Goal: Task Accomplishment & Management: Manage account settings

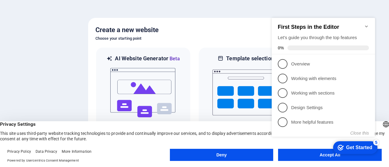
click at [313, 160] on button "Accept All" at bounding box center [330, 155] width 104 height 12
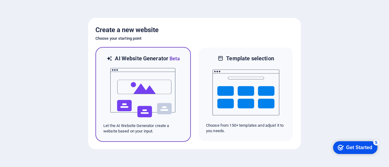
click at [155, 105] on img at bounding box center [143, 93] width 67 height 61
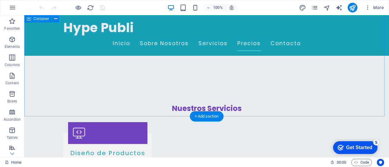
scroll to position [760, 0]
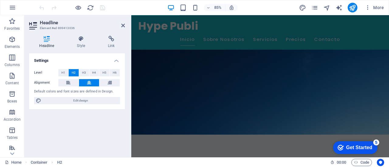
scroll to position [0, 0]
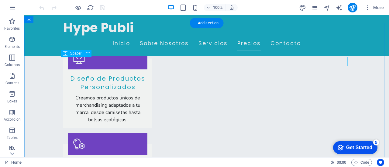
scroll to position [790, 0]
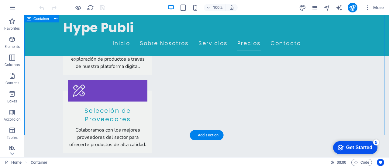
scroll to position [911, 0]
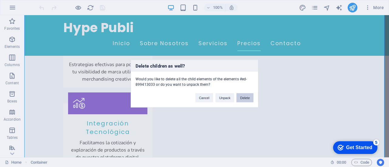
click at [243, 97] on button "Delete" at bounding box center [244, 97] width 17 height 9
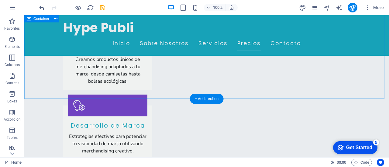
scroll to position [820, 0]
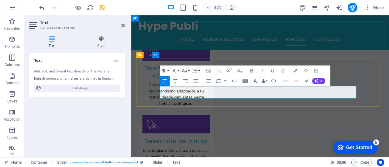
drag, startPoint x: 288, startPoint y: 109, endPoint x: 227, endPoint y: 109, distance: 61.1
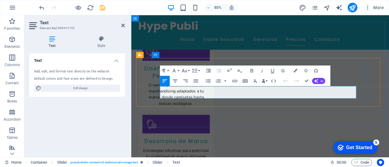
drag, startPoint x: 347, startPoint y: 110, endPoint x: 283, endPoint y: 110, distance: 64.1
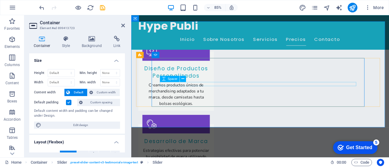
select select "px"
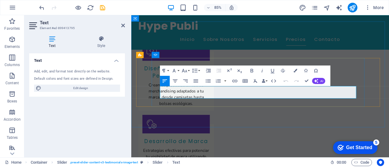
drag, startPoint x: 354, startPoint y: 111, endPoint x: 290, endPoint y: 110, distance: 63.8
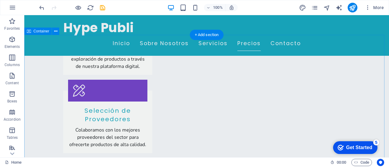
scroll to position [1033, 0]
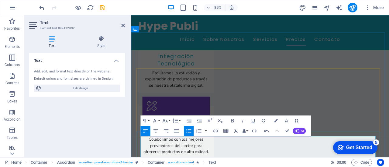
scroll to position [1081, 0]
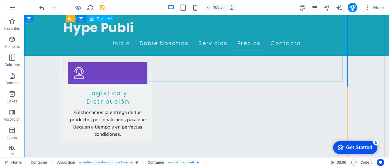
scroll to position [1185, 0]
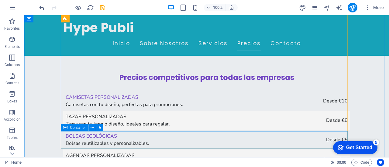
scroll to position [1306, 0]
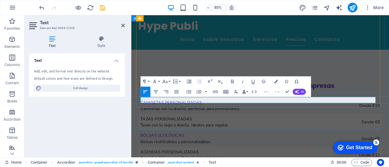
drag, startPoint x: 304, startPoint y: 116, endPoint x: 434, endPoint y: 116, distance: 130.3
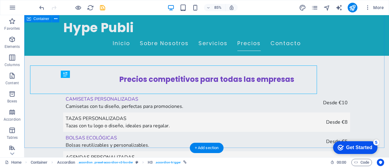
scroll to position [1306, 0]
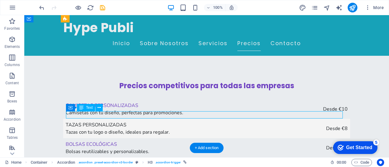
scroll to position [1294, 0]
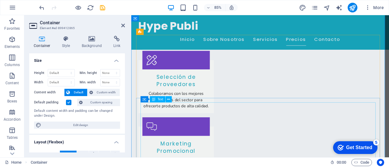
scroll to position [1051, 0]
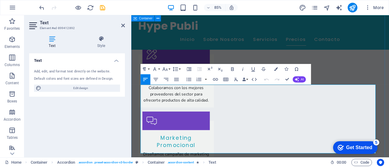
drag, startPoint x: 233, startPoint y: 175, endPoint x: 135, endPoint y: 94, distance: 127.2
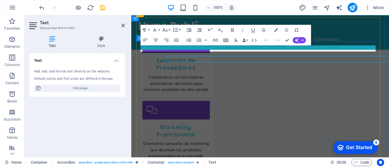
scroll to position [1051, 0]
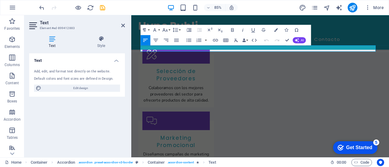
drag, startPoint x: 366, startPoint y: 53, endPoint x: 121, endPoint y: 46, distance: 245.3
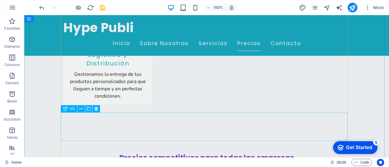
scroll to position [1155, 0]
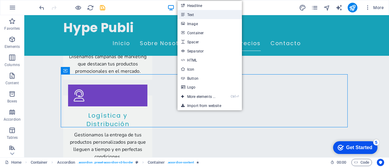
click at [194, 14] on link "Text" at bounding box center [209, 14] width 64 height 9
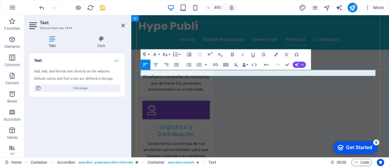
scroll to position [1112, 0]
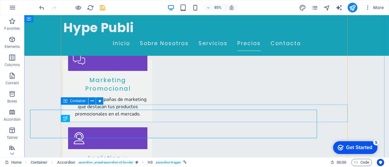
scroll to position [1124, 0]
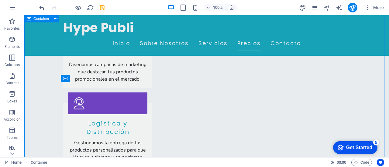
scroll to position [1155, 0]
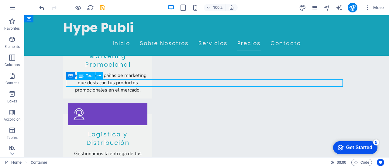
scroll to position [1142, 0]
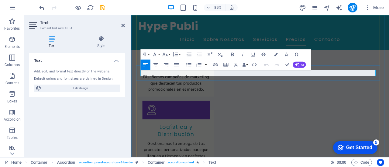
drag, startPoint x: 289, startPoint y: 81, endPoint x: 291, endPoint y: 84, distance: 3.7
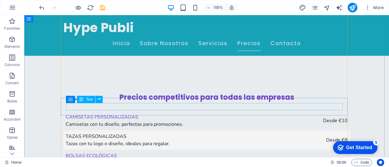
scroll to position [1306, 0]
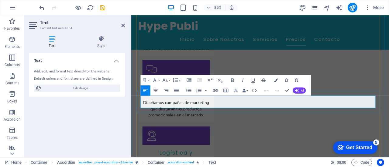
drag, startPoint x: 319, startPoint y: 113, endPoint x: 297, endPoint y: 114, distance: 21.9
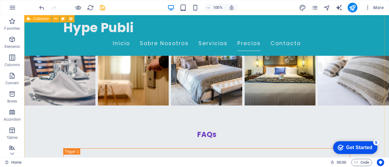
scroll to position [1641, 0]
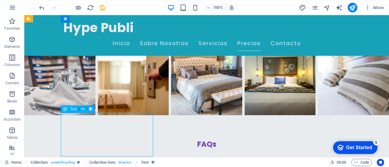
scroll to position [1628, 0]
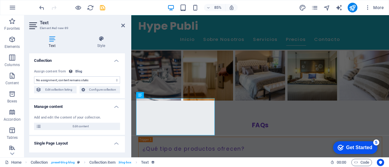
select select "description"
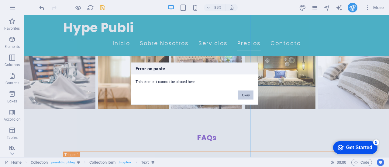
scroll to position [1641, 0]
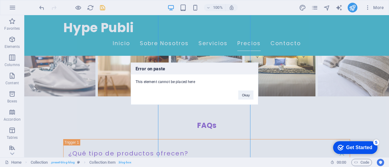
click at [359, 86] on div "Error on paste This element cannot be placed here Okay" at bounding box center [194, 83] width 389 height 167
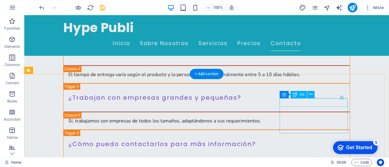
scroll to position [1974, 0]
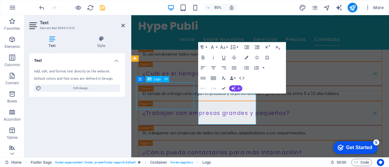
scroll to position [1949, 0]
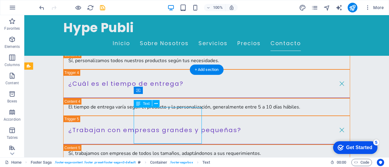
scroll to position [1937, 0]
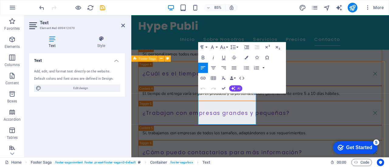
drag, startPoint x: 229, startPoint y: 133, endPoint x: 208, endPoint y: 111, distance: 31.0
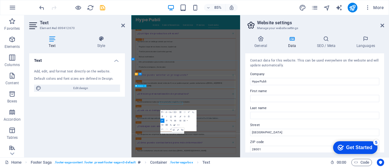
scroll to position [1781, 0]
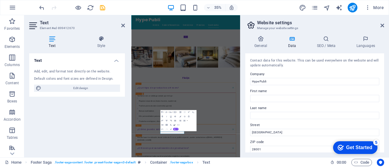
click at [380, 27] on header "Website settings Manage your website settings" at bounding box center [315, 23] width 138 height 16
click at [380, 26] on icon at bounding box center [382, 25] width 4 height 5
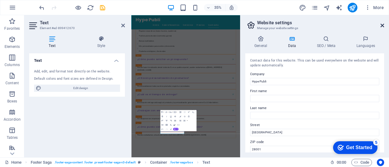
scroll to position [1937, 0]
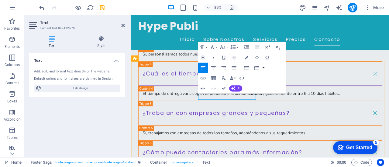
drag, startPoint x: 275, startPoint y: 111, endPoint x: 235, endPoint y: 111, distance: 40.1
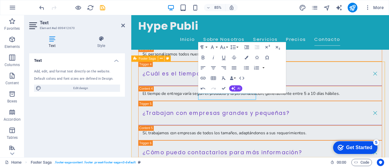
scroll to position [1949, 0]
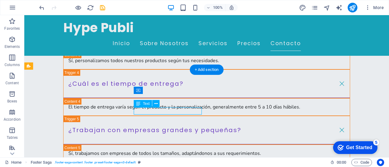
scroll to position [1937, 0]
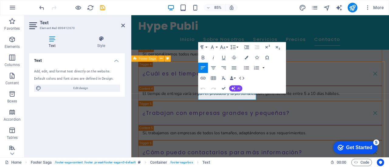
drag, startPoint x: 224, startPoint y: 111, endPoint x: 205, endPoint y: 111, distance: 18.8
select select "footer"
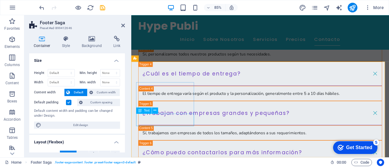
click at [140, 111] on icon at bounding box center [140, 111] width 4 height 6
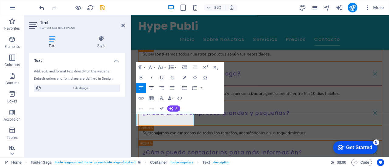
click at [151, 90] on icon "button" at bounding box center [151, 88] width 6 height 6
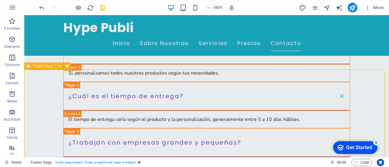
select select "footer"
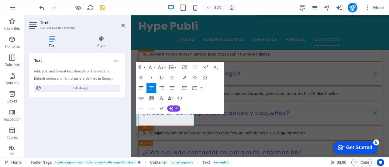
click at [142, 86] on icon "button" at bounding box center [141, 88] width 6 height 6
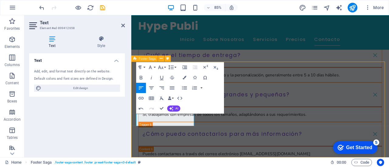
select select
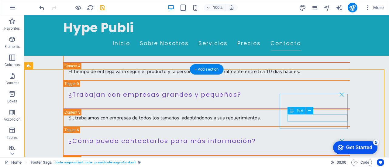
scroll to position [1974, 0]
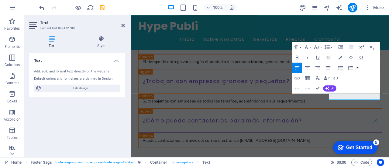
scroll to position [1937, 0]
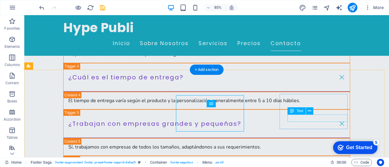
scroll to position [1949, 0]
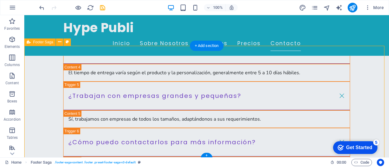
scroll to position [1974, 0]
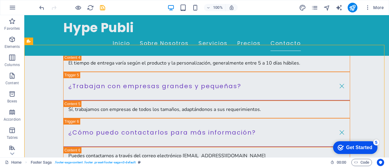
click at [359, 146] on div "Get Started" at bounding box center [359, 147] width 26 height 5
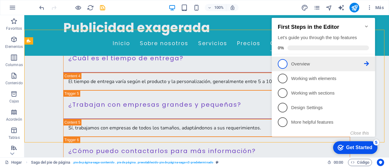
scroll to position [1989, 0]
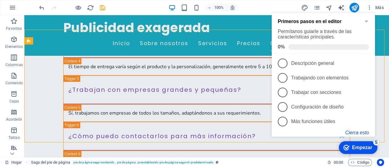
click at [365, 133] on font "Cierra esto" at bounding box center [357, 132] width 24 height 5
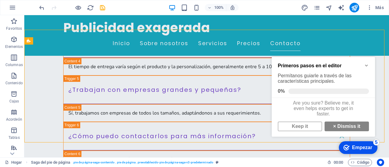
click at [360, 149] on font "Empezar" at bounding box center [362, 147] width 20 height 5
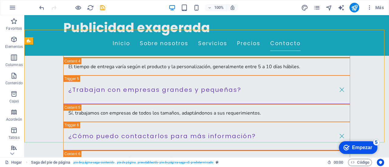
click at [360, 149] on font "Empezar" at bounding box center [362, 147] width 20 height 5
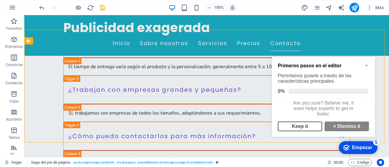
click at [307, 130] on link "Keep it" at bounding box center [300, 127] width 44 height 10
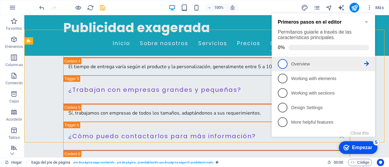
click at [282, 65] on span "1" at bounding box center [283, 64] width 10 height 10
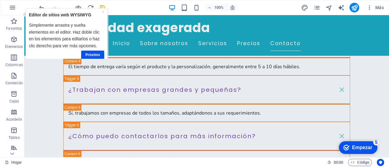
click at [353, 147] on font "Empezar" at bounding box center [362, 147] width 20 height 5
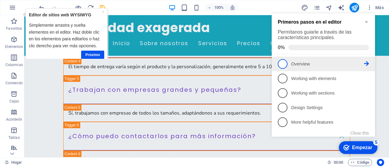
click at [284, 61] on span "1" at bounding box center [283, 64] width 10 height 10
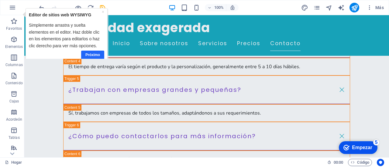
drag, startPoint x: 91, startPoint y: 50, endPoint x: 94, endPoint y: 57, distance: 7.9
click at [94, 57] on link "Próximo" at bounding box center [92, 54] width 23 height 9
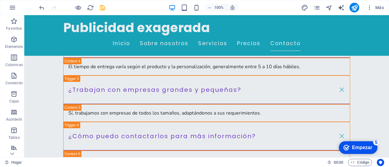
click at [361, 142] on div "checkmark Empezar 5" at bounding box center [358, 148] width 39 height 13
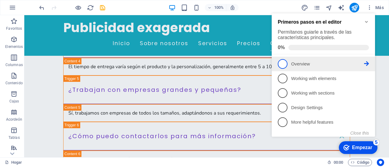
click at [283, 62] on span "1" at bounding box center [283, 64] width 10 height 10
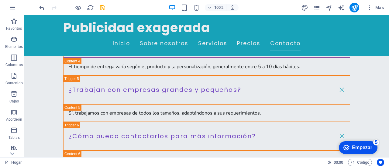
click at [361, 151] on div "checkmark Empezar 5" at bounding box center [357, 148] width 29 height 6
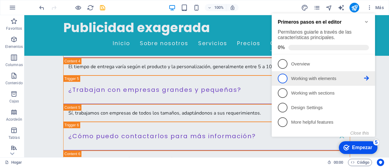
click at [293, 77] on p "Working with elements - incomplete" at bounding box center [327, 79] width 73 height 6
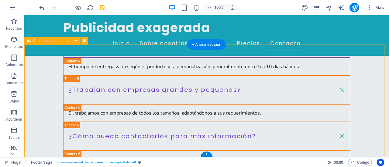
scroll to position [0, 0]
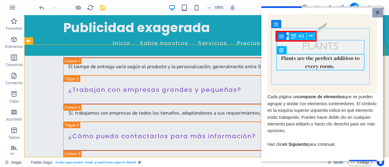
click at [377, 14] on font "×" at bounding box center [378, 12] width 4 height 8
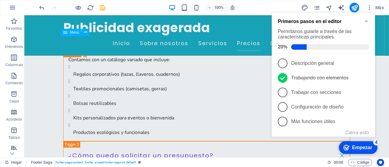
scroll to position [1564, 0]
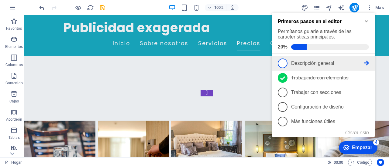
click at [280, 66] on span "1" at bounding box center [283, 64] width 10 height 10
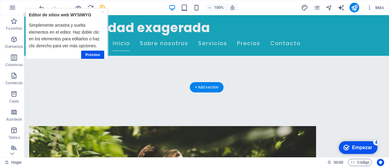
scroll to position [0, 0]
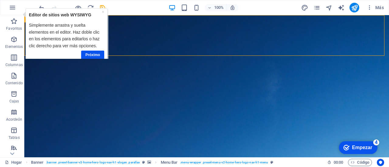
click at [351, 146] on div "checkmark Empezar 4" at bounding box center [357, 148] width 29 height 6
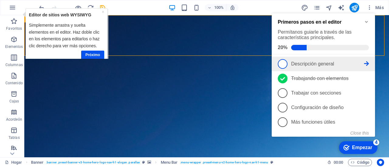
click at [367, 62] on icon at bounding box center [366, 63] width 5 height 5
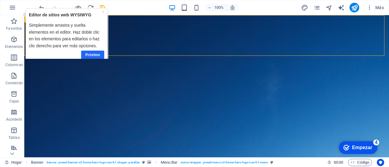
drag, startPoint x: 97, startPoint y: 53, endPoint x: 93, endPoint y: 45, distance: 8.3
click at [97, 53] on font "Próximo" at bounding box center [92, 55] width 15 height 4
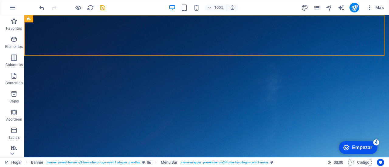
click at [367, 146] on font "Empezar" at bounding box center [362, 147] width 20 height 5
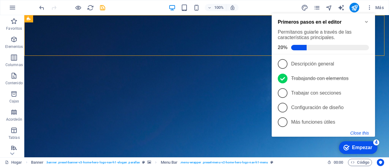
click at [362, 133] on button "Close this" at bounding box center [359, 133] width 19 height 5
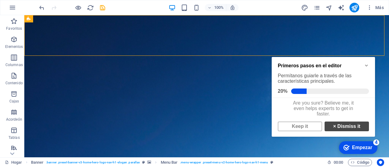
click at [352, 132] on link "× Dismiss it" at bounding box center [346, 127] width 44 height 10
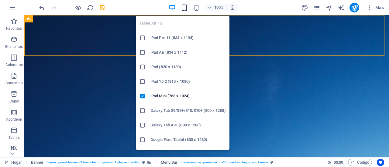
click at [185, 9] on icon "button" at bounding box center [184, 7] width 7 height 7
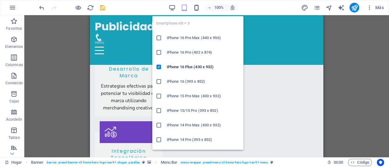
click at [197, 7] on icon "button" at bounding box center [196, 7] width 7 height 7
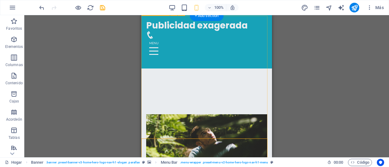
scroll to position [122, 0]
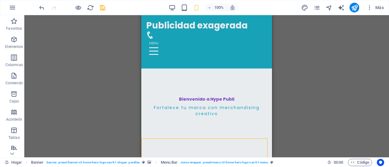
click at [306, 77] on div "H2 Bandera Recipiente Menú Barra de menú Espaciador H3 Espaciador Programar Rec…" at bounding box center [206, 86] width 365 height 142
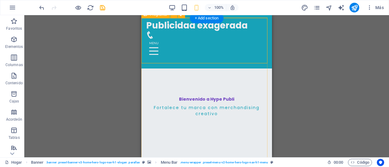
scroll to position [0, 0]
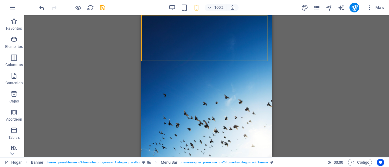
click at [318, 47] on div "H2 Bandera Recipiente Menú Banner Barra de menú Espaciador H3 Espaciador Progra…" at bounding box center [206, 86] width 365 height 142
click at [384, 7] on button "Más" at bounding box center [375, 8] width 22 height 10
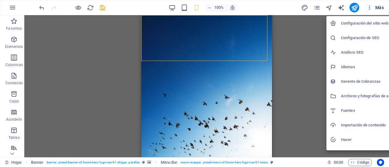
click at [369, 23] on font "Configuración del sitio web" at bounding box center [365, 23] width 48 height 5
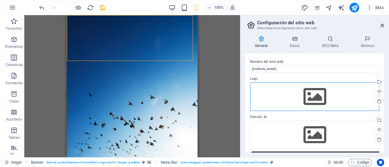
click at [304, 101] on div "Arrastre los archivos aquí, haga clic para elegir archivos o seleccione archivo…" at bounding box center [314, 97] width 129 height 29
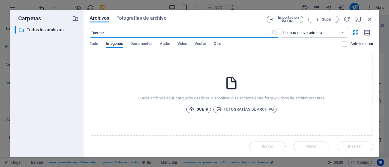
click at [198, 110] on font "Subir" at bounding box center [202, 109] width 11 height 5
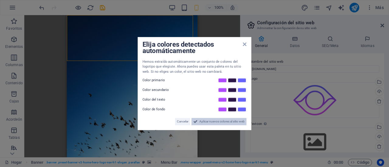
click at [208, 121] on font "Aplicar nuevos colores al sitio web" at bounding box center [221, 121] width 45 height 3
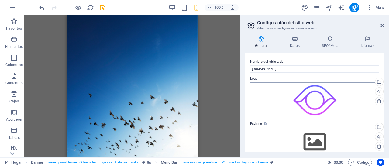
scroll to position [30, 0]
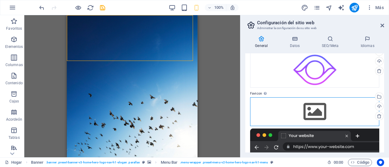
click at [315, 108] on div "Arrastre los archivos aquí, haga clic para elegir archivos o seleccione archivo…" at bounding box center [314, 112] width 129 height 29
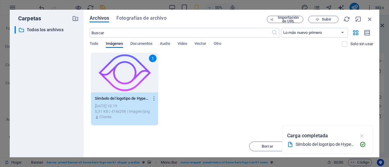
click at [362, 134] on icon "button" at bounding box center [362, 136] width 7 height 7
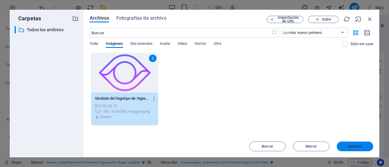
click at [356, 150] on button "Insertar" at bounding box center [355, 147] width 36 height 10
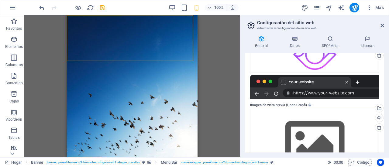
scroll to position [122, 0]
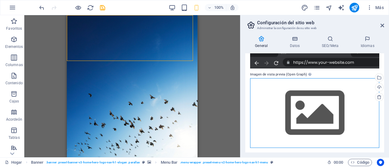
click at [314, 106] on div "Arrastre los archivos aquí, haga clic para elegir archivos o seleccione archivo…" at bounding box center [314, 113] width 129 height 70
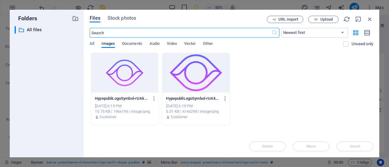
scroll to position [135, 0]
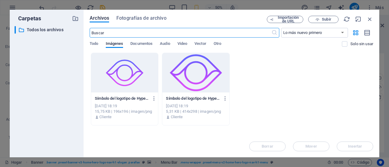
click at [201, 68] on div at bounding box center [195, 72] width 67 height 39
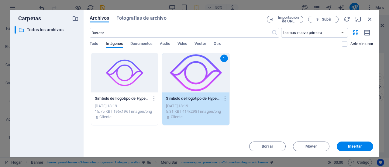
click at [359, 146] on font "Insertar" at bounding box center [355, 146] width 14 height 5
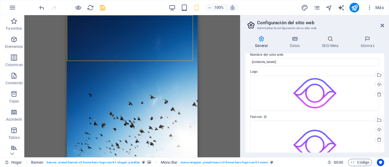
scroll to position [0, 0]
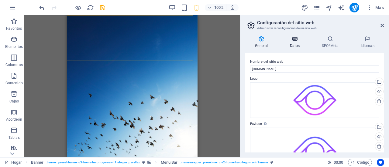
click at [297, 38] on icon at bounding box center [294, 39] width 29 height 6
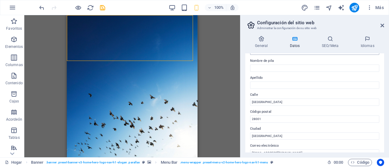
scroll to position [61, 0]
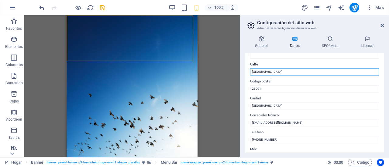
click at [291, 70] on input "[GEOGRAPHIC_DATA]" at bounding box center [314, 71] width 129 height 7
click at [292, 71] on input "[GEOGRAPHIC_DATA]" at bounding box center [314, 71] width 129 height 7
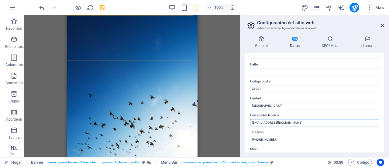
click at [267, 121] on input "[EMAIL_ADDRESS][DOMAIN_NAME]" at bounding box center [314, 122] width 129 height 7
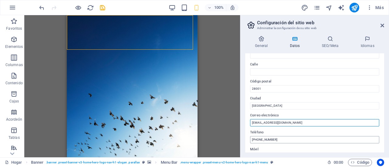
type input "[EMAIL_ADDRESS][DOMAIN_NAME]"
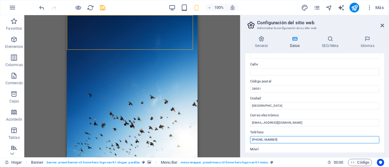
click at [284, 141] on input "[PHONE_NUMBER]" at bounding box center [314, 139] width 129 height 7
drag, startPoint x: 284, startPoint y: 140, endPoint x: 284, endPoint y: 137, distance: 3.1
click at [284, 137] on input "[PHONE_NUMBER]" at bounding box center [314, 139] width 129 height 7
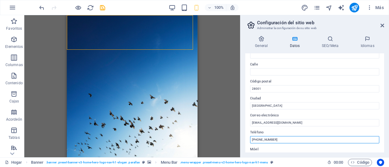
click at [284, 138] on input "[PHONE_NUMBER]" at bounding box center [314, 139] width 129 height 7
drag, startPoint x: 284, startPoint y: 138, endPoint x: 239, endPoint y: 139, distance: 45.6
click at [239, 139] on div "Hogar Favoritos Elementos Columnas Contenido Cajas Acordeón Tablas Característi…" at bounding box center [194, 86] width 389 height 142
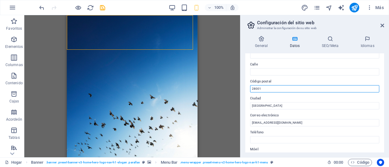
click at [274, 89] on input "28001" at bounding box center [314, 88] width 129 height 7
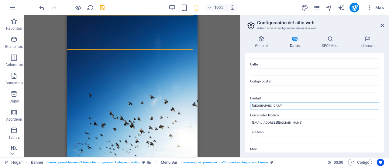
click at [270, 105] on input "[GEOGRAPHIC_DATA]" at bounding box center [314, 105] width 129 height 7
click at [270, 104] on input "[GEOGRAPHIC_DATA]" at bounding box center [314, 105] width 129 height 7
drag, startPoint x: 268, startPoint y: 104, endPoint x: 248, endPoint y: 103, distance: 20.4
click at [248, 103] on div "Datos de contacto de este sitio web. Se pueden usar en cualquier parte del siti…" at bounding box center [314, 102] width 139 height 99
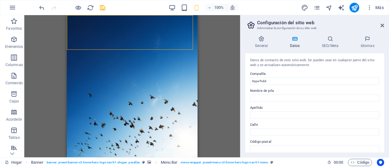
scroll to position [0, 0]
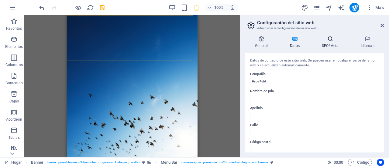
click at [333, 40] on icon at bounding box center [330, 39] width 36 height 6
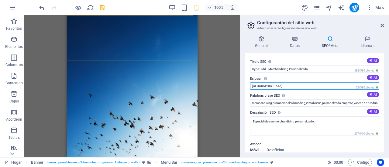
click at [273, 88] on input "[GEOGRAPHIC_DATA]" at bounding box center [314, 86] width 129 height 7
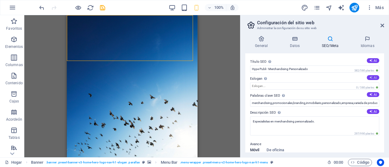
click at [375, 76] on font "AI" at bounding box center [375, 78] width 3 height 4
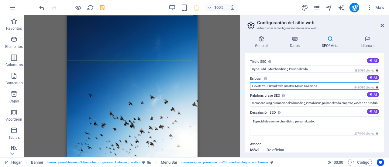
click at [307, 87] on input "Elevate Your Brand with Creative Merch Solutions" at bounding box center [314, 86] width 129 height 7
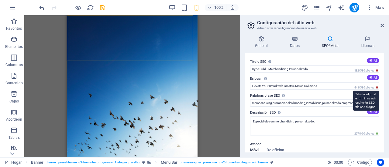
click at [375, 87] on span "448/580 píxeles" at bounding box center [366, 88] width 26 height 4
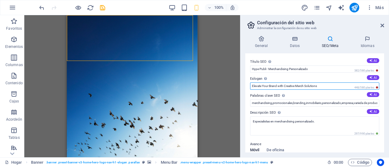
click at [291, 86] on input "Elevate Your Brand with Creative Merch Solutions" at bounding box center [314, 86] width 129 height 7
type input "E"
type input "Fortalece tu marca con merchandising creativo"
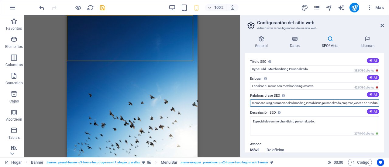
click at [307, 106] on input "merchandising,promocionales,branding,inmobiliario,personalizado,empresa,varieda…" at bounding box center [314, 103] width 129 height 7
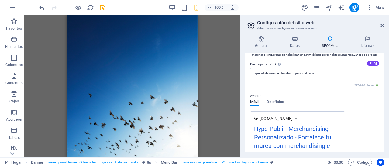
scroll to position [30, 0]
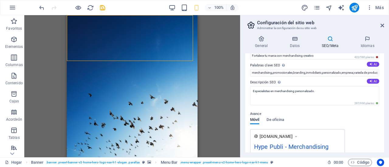
click at [318, 111] on div "Avance" at bounding box center [314, 114] width 129 height 7
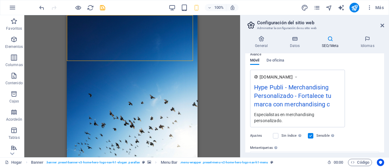
scroll to position [0, 0]
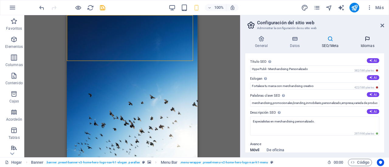
click at [360, 43] on h4 "Idiomas" at bounding box center [367, 42] width 33 height 13
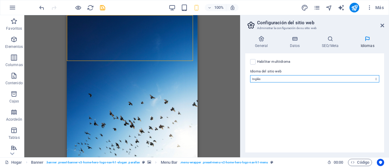
click at [258, 78] on select "Abjasio Lejos africaans Akan albanés [GEOGRAPHIC_DATA] árabe [PERSON_NAME] Assa…" at bounding box center [314, 78] width 129 height 7
select select "148"
click at [250, 75] on select "Abjasio Lejos africaans Akan albanés [GEOGRAPHIC_DATA] árabe [PERSON_NAME] Assa…" at bounding box center [314, 78] width 129 height 7
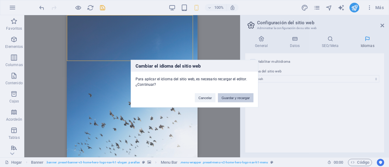
click at [239, 102] on button "Guardar y recargar" at bounding box center [236, 97] width 36 height 9
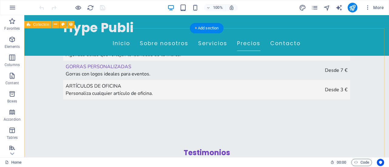
scroll to position [1428, 0]
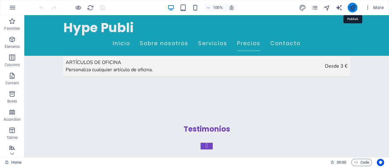
click at [354, 10] on icon "publish" at bounding box center [352, 7] width 7 height 7
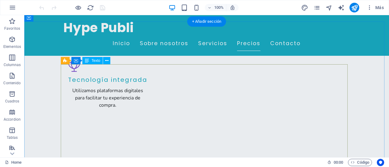
scroll to position [729, 0]
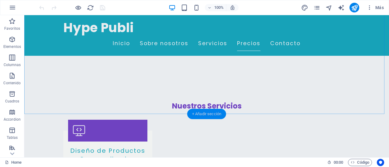
click at [213, 112] on div "+ Añadir sección" at bounding box center [206, 114] width 39 height 10
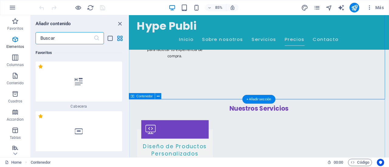
scroll to position [1930, 0]
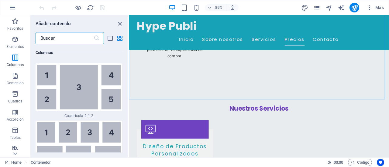
click at [60, 39] on input "text" at bounding box center [65, 38] width 58 height 12
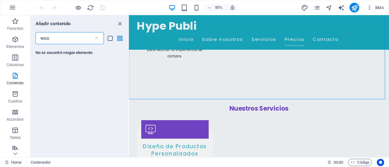
scroll to position [0, 0]
type input "w"
type input "c"
type input "t"
type input "c"
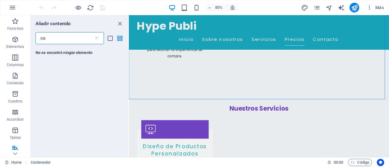
type input "c"
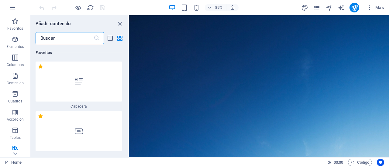
drag, startPoint x: 433, startPoint y: 86, endPoint x: 513, endPoint y: 26, distance: 99.7
click at [320, 6] on icon "pages" at bounding box center [316, 7] width 7 height 7
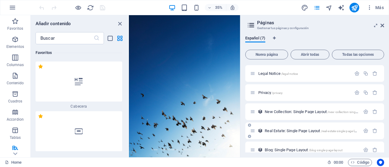
scroll to position [46, 0]
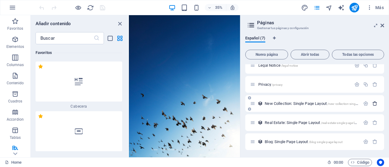
click at [375, 104] on icon "button" at bounding box center [374, 103] width 5 height 5
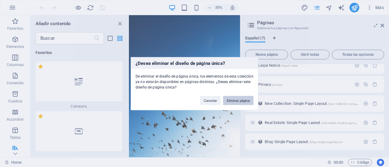
click at [231, 100] on button "Eliminar página" at bounding box center [238, 100] width 30 height 9
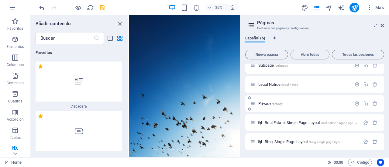
scroll to position [26, 0]
click at [372, 124] on icon "button" at bounding box center [374, 123] width 5 height 5
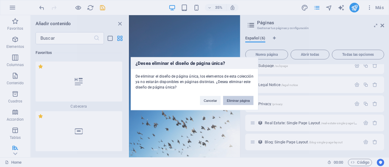
click at [236, 102] on button "Eliminar página" at bounding box center [238, 100] width 30 height 9
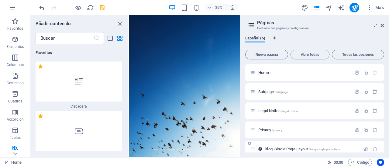
scroll to position [7, 0]
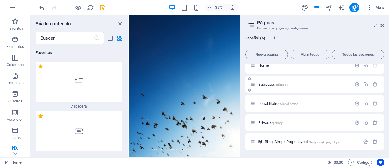
click at [264, 86] on span "Subpage /subpage" at bounding box center [272, 84] width 29 height 5
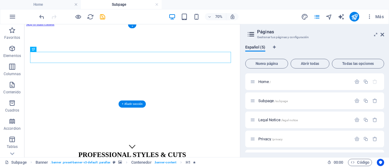
scroll to position [0, 0]
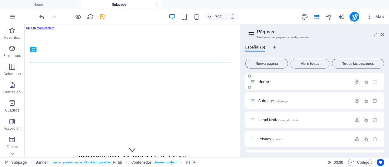
click at [264, 81] on span "Home /" at bounding box center [264, 82] width 12 height 5
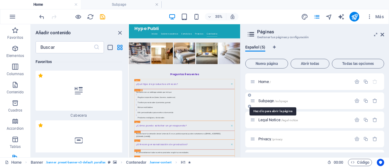
click at [266, 99] on span "Subpage /subpage" at bounding box center [272, 101] width 29 height 5
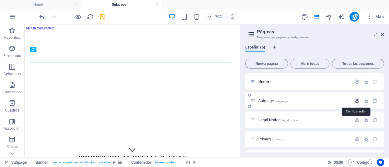
click at [355, 100] on icon "button" at bounding box center [356, 100] width 5 height 5
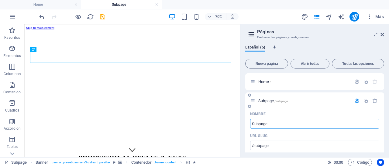
click at [269, 127] on input "Subpage" at bounding box center [314, 124] width 129 height 10
type input "Servicios"
type input "/servicios"
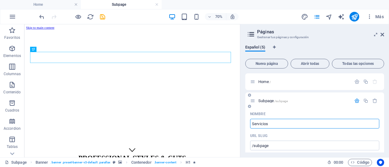
type input "Servicios"
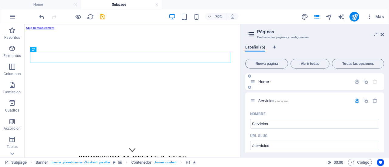
click at [382, 87] on div "Home /" at bounding box center [314, 82] width 139 height 17
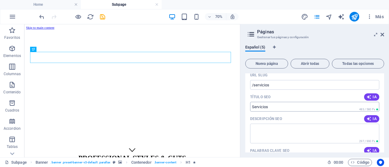
scroll to position [91, 0]
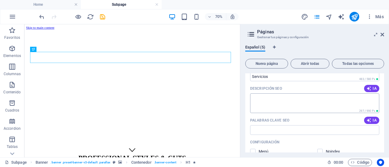
click at [320, 107] on textarea "Descripción SEO" at bounding box center [314, 104] width 129 height 20
click at [370, 87] on span "IA" at bounding box center [371, 88] width 10 height 5
type textarea "Descubre cortes y estilos profesionales. Esta página base te permite crear y pe…"
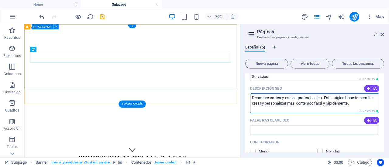
drag, startPoint x: 382, startPoint y: 127, endPoint x: 234, endPoint y: 111, distance: 148.9
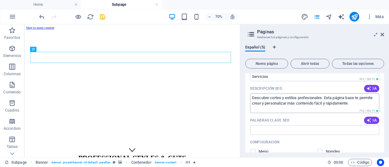
scroll to position [122, 0]
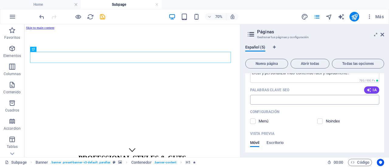
click at [306, 98] on input "Palabras clave SEO" at bounding box center [314, 100] width 129 height 10
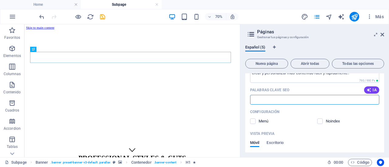
paste input "merchandising personalizado productos promocionales artículos publicitarios reg…"
click at [275, 100] on input "merchandising personalizado productos promocionales artículos publicitarios reg…" at bounding box center [314, 100] width 129 height 10
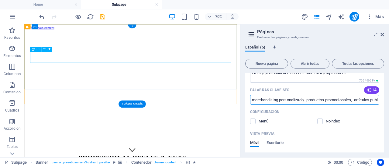
type input "merchandising personalizado, productos promocionales, artículos publicitarios r…"
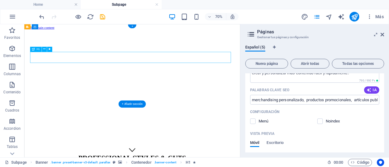
drag, startPoint x: 196, startPoint y: 67, endPoint x: 60, endPoint y: 109, distance: 142.4
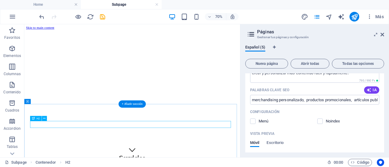
scroll to position [37, 0]
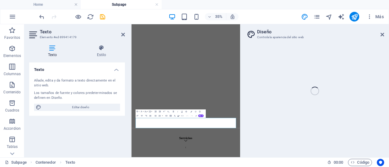
scroll to position [0, 0]
click at [54, 76] on div "Añade, edita y da formato a texto directamente en el sitio web. Los tamaños de …" at bounding box center [77, 95] width 96 height 43
select select "px"
select select "200"
select select "px"
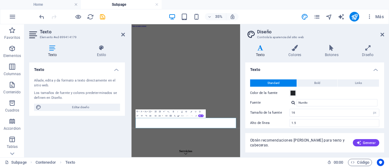
click at [50, 82] on div "Añade, edita y da formato a texto directamente en el sitio web." at bounding box center [77, 83] width 86 height 10
click at [43, 81] on div "Añade, edita y da formato a texto directamente en el sitio web." at bounding box center [77, 83] width 86 height 10
click at [42, 96] on div "Los tamaños de fuente y colores predeterminados se definen en Diseño." at bounding box center [77, 96] width 86 height 10
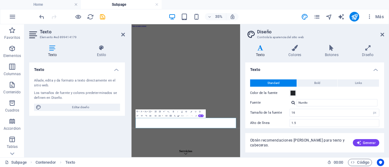
click at [42, 96] on div "Los tamaños de fuente y colores predeterminados se definen en Diseño." at bounding box center [77, 96] width 86 height 10
click at [40, 70] on h4 "Texto" at bounding box center [77, 68] width 96 height 11
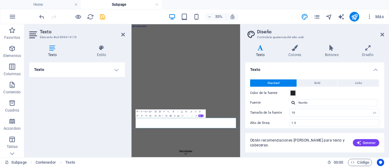
click at [40, 70] on h4 "Texto" at bounding box center [77, 70] width 96 height 15
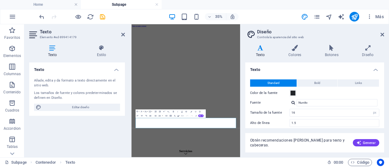
click at [43, 82] on div "Añade, edita y da formato a texto directamente en el sitio web." at bounding box center [77, 83] width 86 height 10
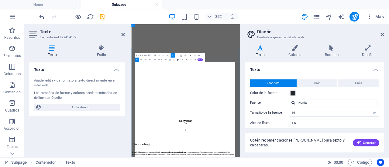
scroll to position [56, 0]
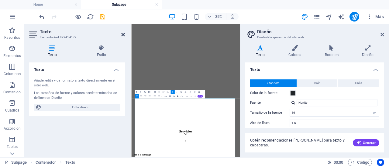
click at [122, 33] on icon at bounding box center [123, 34] width 4 height 5
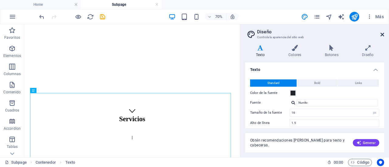
click at [383, 33] on icon at bounding box center [382, 34] width 4 height 5
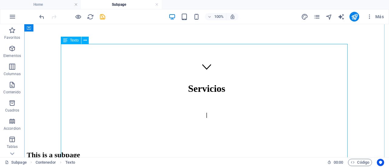
scroll to position [61, 0]
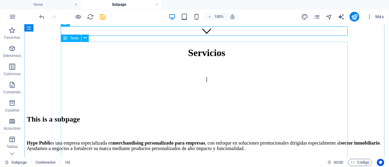
scroll to position [122, 0]
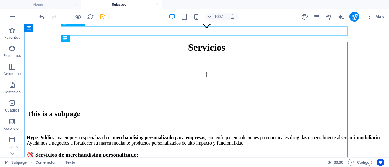
click at [227, 110] on div "This is a subpage" at bounding box center [207, 114] width 360 height 8
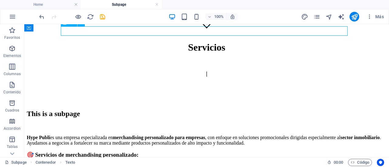
click at [227, 110] on div "This is a subpage" at bounding box center [207, 114] width 360 height 8
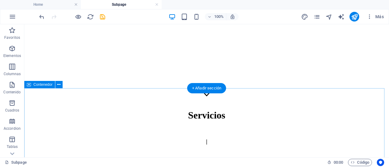
scroll to position [91, 0]
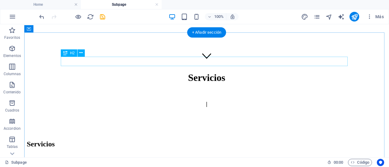
click at [207, 140] on div "Servicios" at bounding box center [207, 144] width 360 height 8
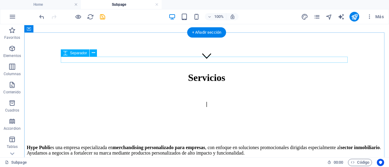
click at [207, 134] on div at bounding box center [207, 137] width 360 height 6
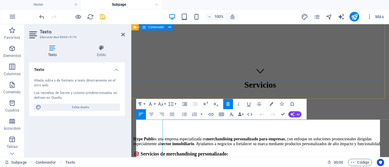
scroll to position [11, 0]
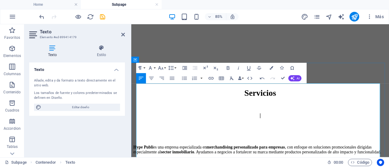
scroll to position [109, 0]
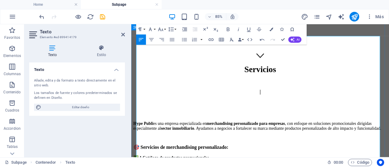
drag, startPoint x: 215, startPoint y: 164, endPoint x: 140, endPoint y: 101, distance: 97.5
click at [182, 39] on icon "button" at bounding box center [184, 40] width 6 height 6
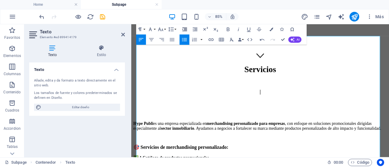
click at [184, 29] on icon "button" at bounding box center [185, 29] width 6 height 6
click at [310, 166] on h3 "🎯 Servicios de merchandising personalizado:" at bounding box center [283, 169] width 298 height 7
drag, startPoint x: 139, startPoint y: 88, endPoint x: 153, endPoint y: 155, distance: 69.1
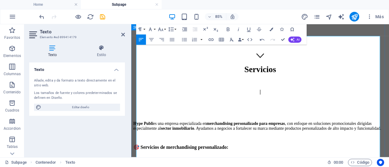
click at [185, 30] on icon "button" at bounding box center [185, 29] width 6 height 6
drag, startPoint x: 223, startPoint y: 134, endPoint x: 142, endPoint y: 102, distance: 86.3
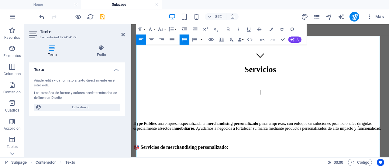
click at [186, 28] on icon "button" at bounding box center [185, 29] width 6 height 6
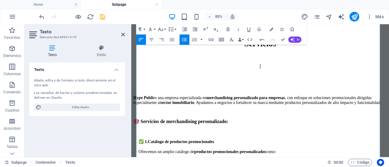
scroll to position [170, 0]
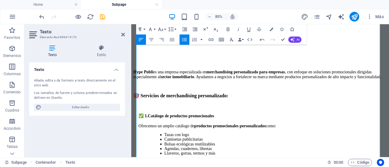
drag, startPoint x: 208, startPoint y: 144, endPoint x: 141, endPoint y: 108, distance: 76.5
click at [184, 41] on icon "button" at bounding box center [184, 39] width 5 height 3
click at [185, 29] on icon "button" at bounding box center [185, 29] width 6 height 6
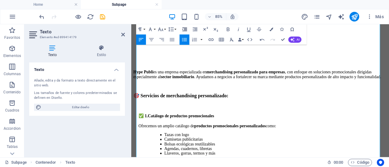
click at [186, 30] on icon "button" at bounding box center [185, 29] width 6 height 6
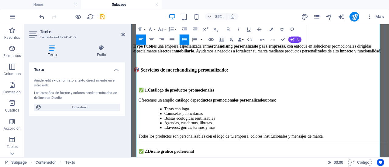
scroll to position [231, 0]
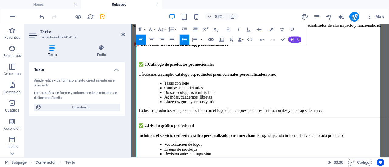
drag, startPoint x: 235, startPoint y: 142, endPoint x: 139, endPoint y: 95, distance: 106.7
click at [184, 37] on icon "button" at bounding box center [184, 40] width 6 height 6
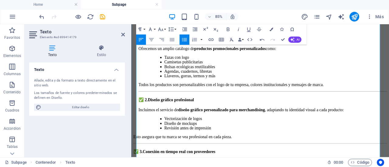
drag, startPoint x: 243, startPoint y: 146, endPoint x: 139, endPoint y: 112, distance: 108.9
click at [184, 38] on icon "button" at bounding box center [184, 39] width 5 height 3
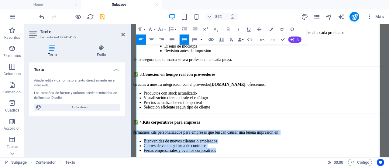
scroll to position [352, 0]
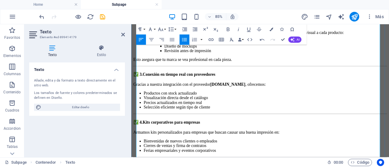
drag, startPoint x: 237, startPoint y: 121, endPoint x: 142, endPoint y: 87, distance: 100.9
click at [187, 38] on icon "button" at bounding box center [184, 40] width 6 height 6
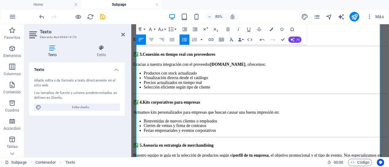
scroll to position [383, 0]
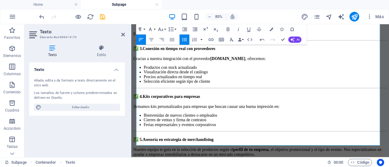
drag, startPoint x: 219, startPoint y: 153, endPoint x: 139, endPoint y: 93, distance: 99.7
drag, startPoint x: 184, startPoint y: 39, endPoint x: 62, endPoint y: 17, distance: 123.7
click at [184, 39] on icon "button" at bounding box center [184, 40] width 6 height 6
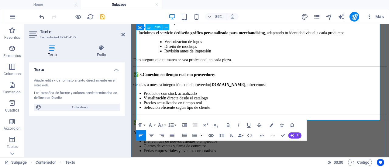
scroll to position [345, 0]
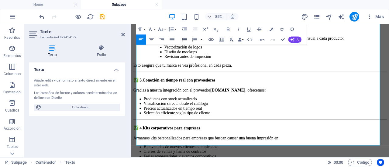
click at [184, 40] on icon "button" at bounding box center [184, 40] width 6 height 6
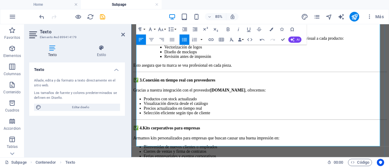
drag, startPoint x: 268, startPoint y: 164, endPoint x: 160, endPoint y: 85, distance: 133.4
click at [160, 85] on div "Hype Publi es una empresa especializada en merchandising personalizado para emp…" at bounding box center [283, 120] width 298 height 435
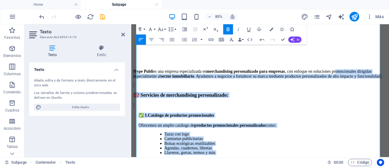
scroll to position [123, 0]
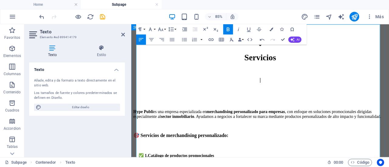
drag, startPoint x: 222, startPoint y: 154, endPoint x: 135, endPoint y: 175, distance: 89.6
click at [186, 28] on icon "button" at bounding box center [185, 29] width 6 height 6
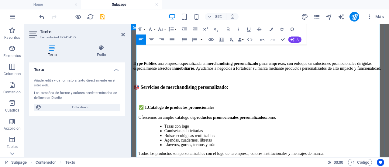
scroll to position [184, 0]
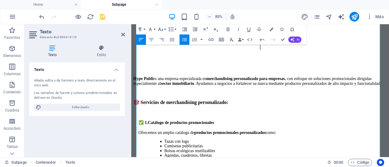
scroll to position [123, 0]
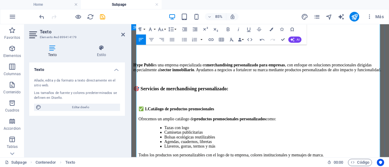
scroll to position [184, 0]
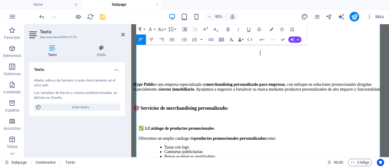
scroll to position [123, 0]
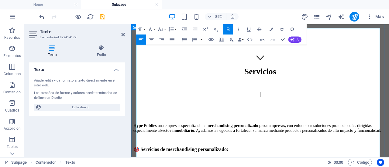
scroll to position [93, 0]
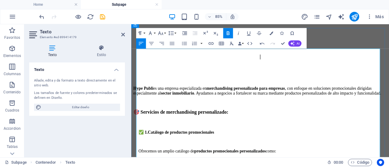
scroll to position [154, 0]
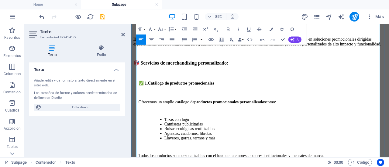
scroll to position [214, 0]
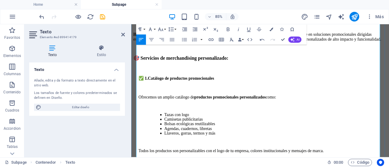
drag, startPoint x: 218, startPoint y: 119, endPoint x: 152, endPoint y: 106, distance: 67.5
click at [175, 31] on button "Line Height" at bounding box center [172, 29] width 10 height 10
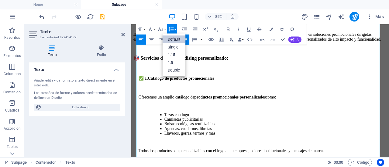
scroll to position [0, 0]
click at [172, 62] on link "1.5" at bounding box center [174, 63] width 23 height 8
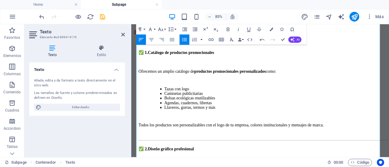
drag, startPoint x: 239, startPoint y: 158, endPoint x: 141, endPoint y: 136, distance: 100.9
click at [183, 30] on icon "button" at bounding box center [185, 29] width 6 height 6
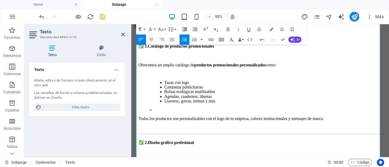
click at [183, 30] on icon "button" at bounding box center [185, 29] width 6 height 6
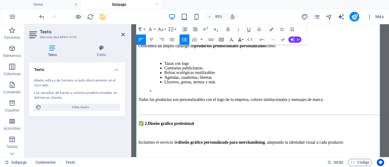
scroll to position [283, 0]
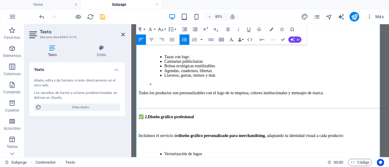
drag, startPoint x: 296, startPoint y: 114, endPoint x: 184, endPoint y: 115, distance: 111.5
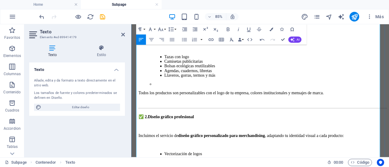
drag, startPoint x: 267, startPoint y: 115, endPoint x: 207, endPoint y: 114, distance: 59.9
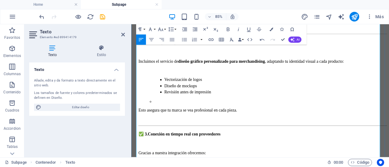
scroll to position [374, 0]
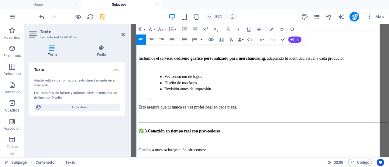
drag, startPoint x: 242, startPoint y: 123, endPoint x: 258, endPoint y: 113, distance: 19.0
click at [131, 105] on html "Skip to main content Servicios | Hype Publi es una empresa especializada en mer…" at bounding box center [282, 61] width 303 height 820
click at [197, 29] on icon "button" at bounding box center [195, 29] width 6 height 6
click at [185, 31] on icon "button" at bounding box center [184, 30] width 5 height 4
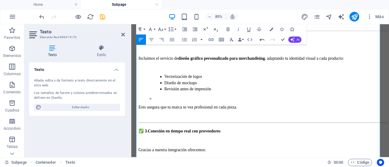
click at [263, 39] on icon "button" at bounding box center [262, 40] width 6 height 6
drag, startPoint x: 240, startPoint y: 122, endPoint x: 139, endPoint y: 105, distance: 102.7
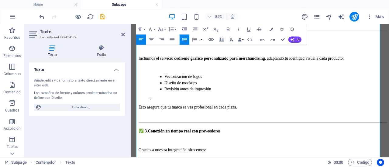
click at [185, 30] on icon "button" at bounding box center [184, 30] width 5 height 4
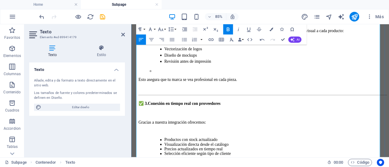
scroll to position [434, 0]
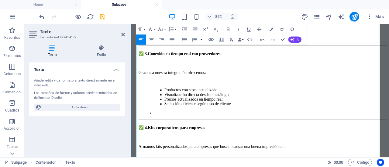
drag, startPoint x: 237, startPoint y: 142, endPoint x: 140, endPoint y: 124, distance: 98.9
click at [186, 28] on icon "button" at bounding box center [185, 29] width 6 height 6
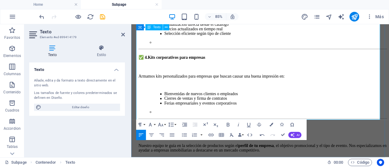
scroll to position [553, 0]
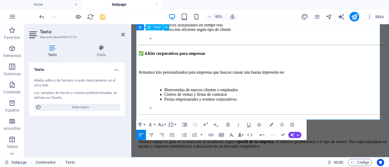
drag, startPoint x: 215, startPoint y: 123, endPoint x: 141, endPoint y: 92, distance: 80.1
click at [184, 127] on icon "button" at bounding box center [184, 125] width 5 height 4
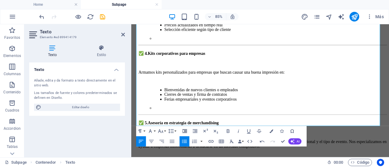
click at [184, 127] on button "Increase Indent" at bounding box center [185, 131] width 10 height 10
drag, startPoint x: 247, startPoint y: 130, endPoint x: 146, endPoint y: 102, distance: 104.1
click at [186, 141] on icon "button" at bounding box center [184, 142] width 6 height 6
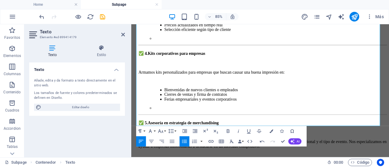
click at [186, 141] on icon "button" at bounding box center [184, 142] width 6 height 6
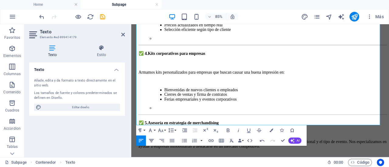
click at [152, 140] on icon "button" at bounding box center [151, 141] width 6 height 6
drag, startPoint x: 257, startPoint y: 87, endPoint x: 156, endPoint y: 87, distance: 101.2
click at [152, 139] on icon "button" at bounding box center [151, 140] width 5 height 3
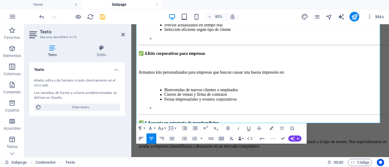
click at [142, 138] on icon "button" at bounding box center [141, 139] width 5 height 3
click at [153, 139] on icon "button" at bounding box center [151, 139] width 6 height 6
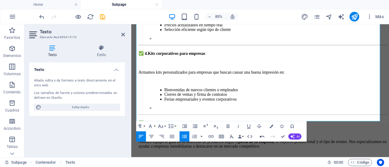
click at [261, 136] on icon "button" at bounding box center [262, 137] width 6 height 6
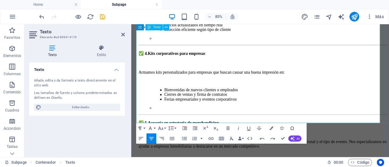
drag, startPoint x: 324, startPoint y: 127, endPoint x: 228, endPoint y: 101, distance: 99.0
click at [228, 101] on div "Hype Publi es una empresa especializada en merchandising personalizado para emp…" at bounding box center [283, 26] width 298 height 661
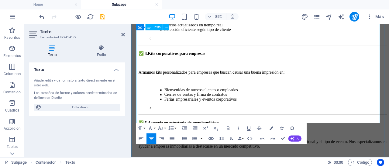
drag, startPoint x: 329, startPoint y: 106, endPoint x: 235, endPoint y: 106, distance: 94.2
click at [228, 129] on icon "button" at bounding box center [228, 129] width 3 height 4
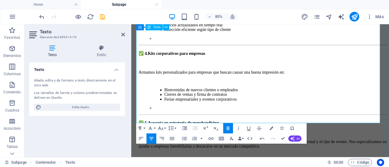
drag, startPoint x: 333, startPoint y: 103, endPoint x: 233, endPoint y: 108, distance: 100.1
click at [227, 127] on icon "button" at bounding box center [228, 129] width 3 height 4
click at [228, 129] on icon "button" at bounding box center [228, 129] width 6 height 6
drag, startPoint x: 332, startPoint y: 120, endPoint x: 229, endPoint y: 120, distance: 102.7
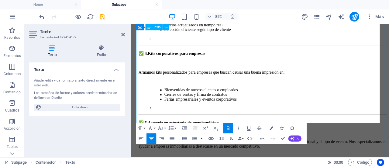
click at [227, 127] on icon "button" at bounding box center [228, 129] width 6 height 6
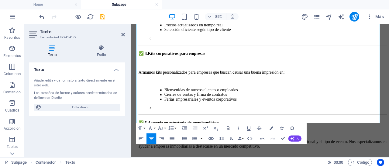
click at [226, 127] on icon "button" at bounding box center [228, 129] width 6 height 6
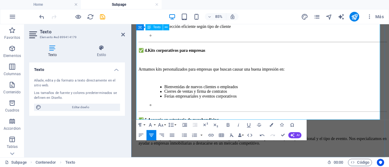
scroll to position [557, 0]
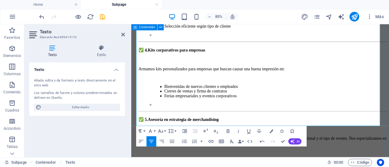
drag, startPoint x: 264, startPoint y: 139, endPoint x: 132, endPoint y: 141, distance: 132.8
click at [134, 141] on div "Hype Publi es una empresa especializada en merchandising personalizado para emp…" at bounding box center [283, 36] width 298 height 689
click at [155, 132] on button "Font Family" at bounding box center [151, 131] width 10 height 10
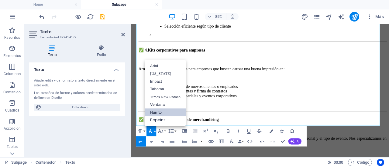
scroll to position [0, 0]
click at [164, 84] on link "Impact" at bounding box center [165, 82] width 41 height 8
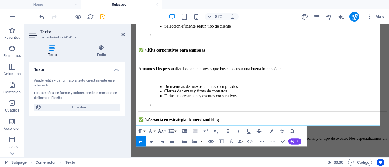
click at [166, 132] on button "Font Size" at bounding box center [162, 131] width 10 height 10
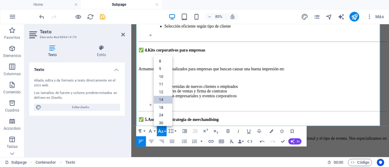
click at [164, 101] on link "14" at bounding box center [163, 100] width 19 height 8
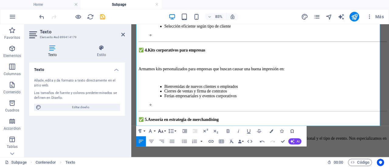
click at [165, 132] on button "Font Size" at bounding box center [162, 131] width 10 height 10
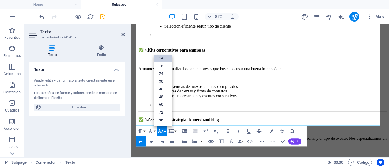
scroll to position [49, 0]
click at [164, 88] on link "36" at bounding box center [163, 90] width 19 height 8
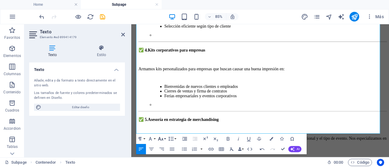
click at [164, 139] on button "Font Size" at bounding box center [162, 139] width 10 height 10
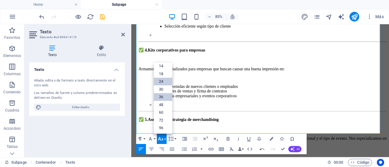
drag, startPoint x: 165, startPoint y: 81, endPoint x: 39, endPoint y: 66, distance: 126.0
click at [165, 81] on link "24" at bounding box center [163, 82] width 19 height 8
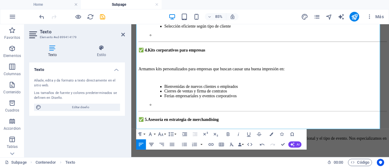
click at [151, 147] on icon "button" at bounding box center [151, 145] width 6 height 6
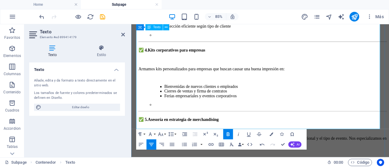
drag, startPoint x: 365, startPoint y: 143, endPoint x: 193, endPoint y: 144, distance: 172.3
click at [272, 136] on icon "button" at bounding box center [272, 135] width 4 height 4
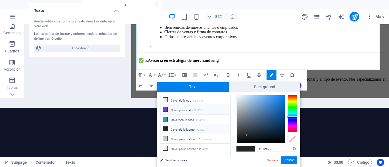
click at [178, 111] on li "Color principal #6F42C1" at bounding box center [195, 110] width 70 height 10
type input "#6f42c1"
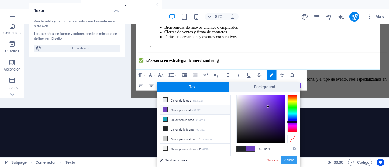
click at [290, 161] on button "Aplicar" at bounding box center [289, 160] width 16 height 7
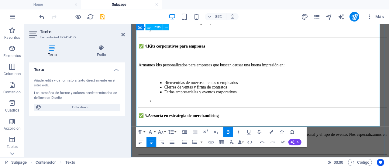
scroll to position [568, 0]
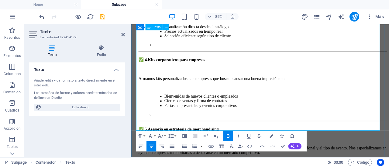
scroll to position [537, 0]
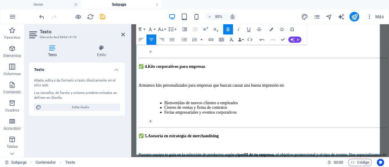
drag, startPoint x: 326, startPoint y: 116, endPoint x: 296, endPoint y: 114, distance: 30.5
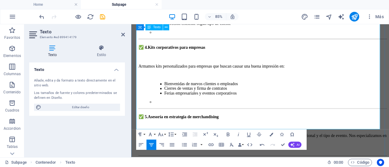
scroll to position [568, 0]
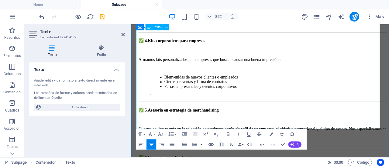
drag, startPoint x: 344, startPoint y: 113, endPoint x: 233, endPoint y: 112, distance: 110.9
click at [227, 135] on icon "button" at bounding box center [228, 135] width 3 height 4
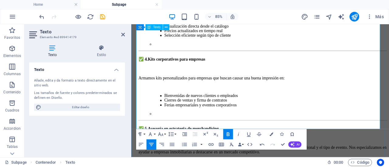
scroll to position [537, 0]
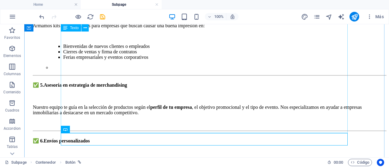
scroll to position [598, 0]
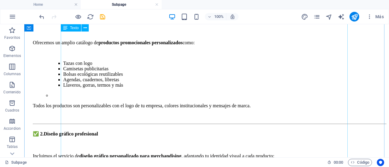
scroll to position [234, 0]
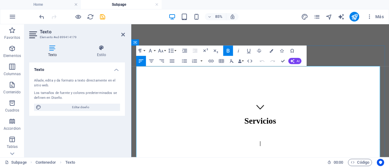
scroll to position [140, 0]
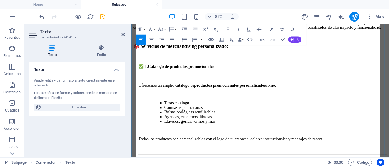
scroll to position [231, 0]
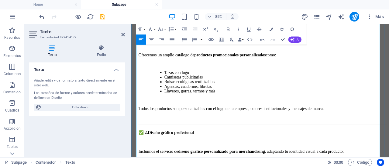
scroll to position [292, 0]
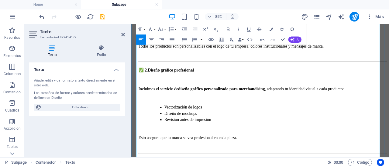
scroll to position [352, 0]
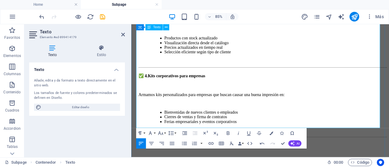
scroll to position [535, 0]
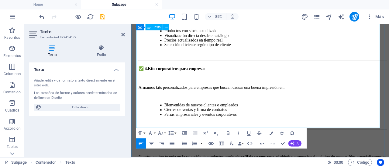
drag, startPoint x: 363, startPoint y: 133, endPoint x: 195, endPoint y: 130, distance: 168.7
drag, startPoint x: 376, startPoint y: 133, endPoint x: 201, endPoint y: 129, distance: 176.0
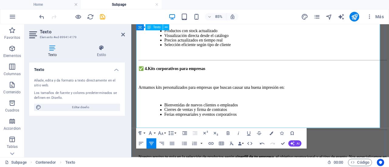
click at [155, 133] on button "Font Family" at bounding box center [151, 134] width 10 height 10
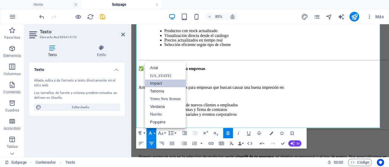
scroll to position [0, 0]
click at [157, 125] on link "Poppins" at bounding box center [165, 122] width 41 height 8
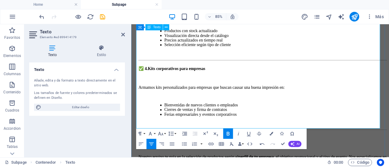
drag, startPoint x: 368, startPoint y: 139, endPoint x: 169, endPoint y: 136, distance: 198.7
click at [228, 135] on icon "button" at bounding box center [228, 134] width 6 height 6
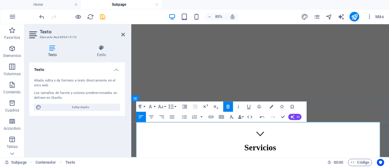
scroll to position [30, 0]
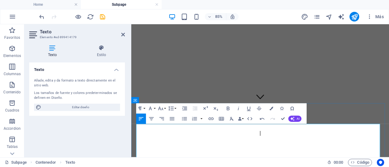
scroll to position [0, 0]
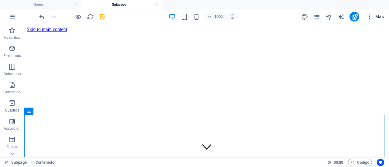
click at [380, 14] on span "Más" at bounding box center [374, 17] width 17 height 6
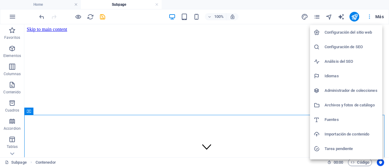
click at [380, 14] on div at bounding box center [194, 83] width 389 height 167
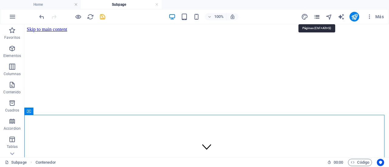
click at [318, 16] on icon "pages" at bounding box center [316, 16] width 7 height 7
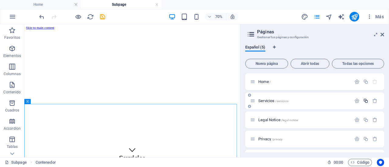
click at [365, 101] on icon "button" at bounding box center [365, 100] width 5 height 5
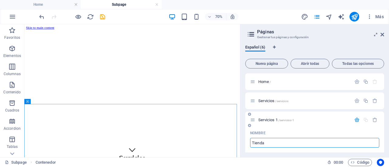
type input "Tienda"
type input "/tienda"
type input "Tienda"
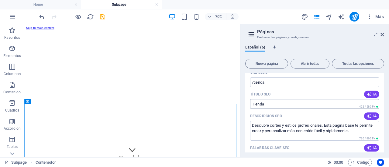
scroll to position [91, 0]
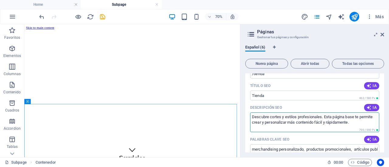
drag, startPoint x: 352, startPoint y: 124, endPoint x: 250, endPoint y: 112, distance: 102.7
click at [250, 112] on div "Descripción SEO IA Descubre cortes y estilos profesionales. Esta página base te…" at bounding box center [314, 117] width 129 height 29
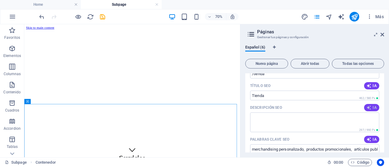
click at [368, 109] on icon "button" at bounding box center [368, 107] width 5 height 5
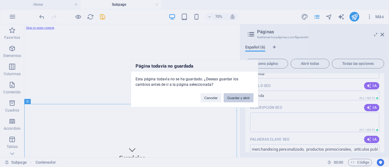
click at [230, 97] on button "Guardar y abrir" at bounding box center [239, 97] width 30 height 9
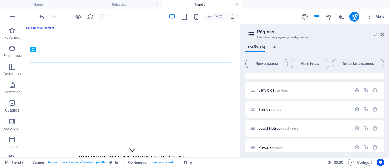
scroll to position [0, 0]
click at [269, 90] on span "Servicios /servicios" at bounding box center [273, 90] width 30 height 5
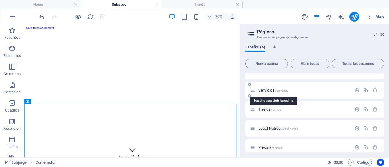
click at [269, 89] on span "Servicios /servicios" at bounding box center [273, 90] width 30 height 5
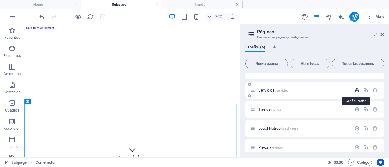
click at [357, 91] on icon "button" at bounding box center [356, 90] width 5 height 5
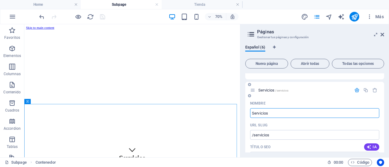
scroll to position [71, 0]
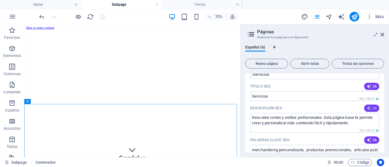
click at [372, 108] on span "IA" at bounding box center [371, 108] width 10 height 5
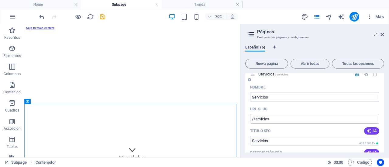
scroll to position [61, 0]
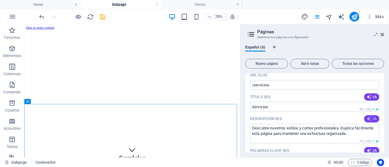
click at [369, 119] on icon "button" at bounding box center [368, 119] width 5 height 5
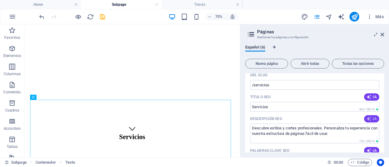
click at [371, 119] on span "IA" at bounding box center [371, 119] width 10 height 5
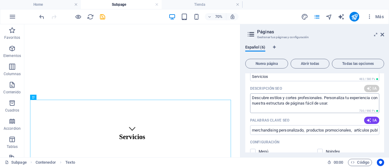
type textarea "Descubre estilos y cortes profesionales en nuestra página. Organiza y duplica c…"
drag, startPoint x: 352, startPoint y: 104, endPoint x: 245, endPoint y: 97, distance: 107.2
click at [245, 97] on div "Español (6) Nueva página Abrir todas Todas las opciones Home / Servicios /servi…" at bounding box center [314, 99] width 149 height 118
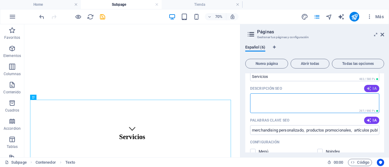
click at [373, 87] on span "IA" at bounding box center [371, 88] width 10 height 5
type textarea "Descubre nuestros estilos y cortes profesionales. Esta página te ofrece una bas…"
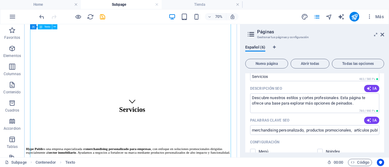
scroll to position [0, 0]
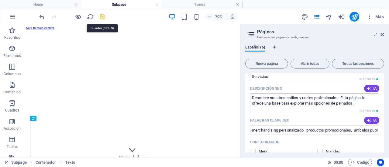
click at [103, 15] on icon "save" at bounding box center [102, 16] width 7 height 7
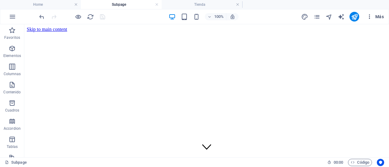
click at [370, 19] on icon "button" at bounding box center [369, 17] width 6 height 6
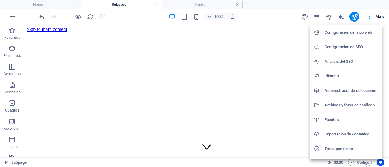
click at [316, 18] on div at bounding box center [194, 83] width 389 height 167
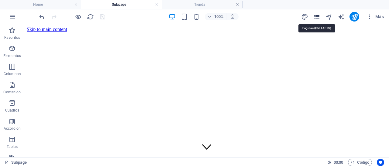
click at [318, 17] on icon "pages" at bounding box center [316, 16] width 7 height 7
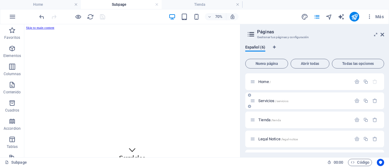
click at [263, 101] on span "Servicios /servicios" at bounding box center [273, 101] width 30 height 5
click at [264, 101] on span "Servicios /servicios" at bounding box center [273, 101] width 30 height 5
click at [354, 100] on icon "button" at bounding box center [356, 100] width 5 height 5
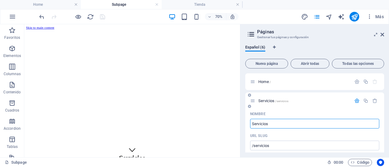
scroll to position [61, 0]
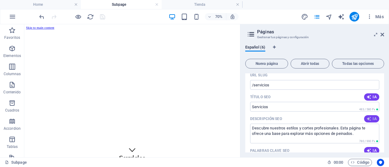
click at [369, 118] on icon "button" at bounding box center [368, 119] width 5 height 5
type textarea "Impulsa tu marca con Hype Publi: merchandising personalizado para inmobiliarias…"
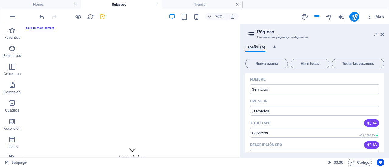
scroll to position [0, 0]
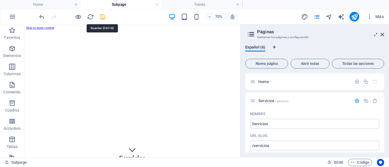
click at [101, 17] on icon "save" at bounding box center [102, 16] width 7 height 7
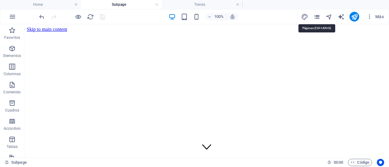
click at [317, 17] on icon "pages" at bounding box center [316, 16] width 7 height 7
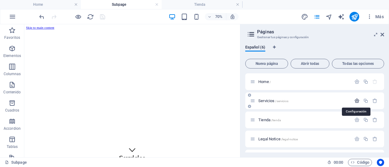
click at [354, 100] on icon "button" at bounding box center [356, 100] width 5 height 5
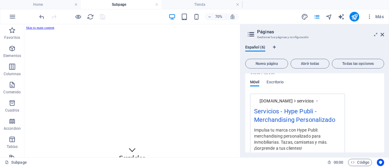
scroll to position [273, 0]
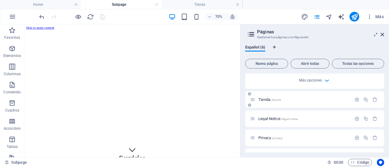
click at [264, 101] on span "Tienda /tienda" at bounding box center [269, 100] width 22 height 5
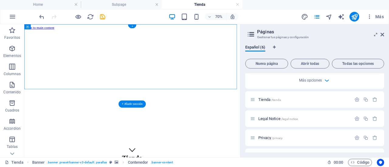
click at [312, 32] on figure at bounding box center [178, 32] width 303 height 0
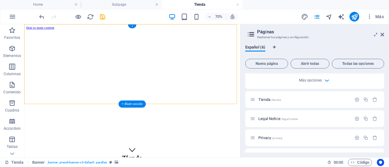
click at [311, 32] on figure at bounding box center [178, 32] width 303 height 0
select select "vh"
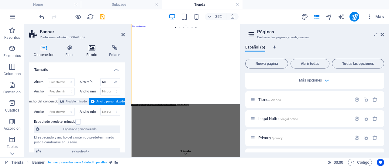
click at [94, 47] on icon at bounding box center [92, 48] width 20 height 6
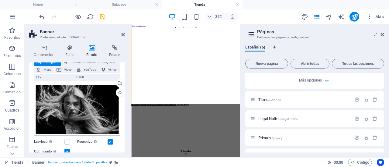
scroll to position [61, 0]
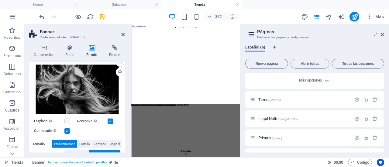
click at [66, 120] on label at bounding box center [66, 121] width 5 height 5
click at [0, 0] on input "Lazyload La carga de imágenes tras la carga de la página mejora la velocidad de…" at bounding box center [0, 0] width 0 height 0
click at [66, 129] on label at bounding box center [66, 131] width 5 height 5
click at [0, 0] on input "Optimizado Las imágenes se comprimen para así mejorar la velocidad de las págin…" at bounding box center [0, 0] width 0 height 0
click at [66, 129] on label at bounding box center [66, 131] width 5 height 5
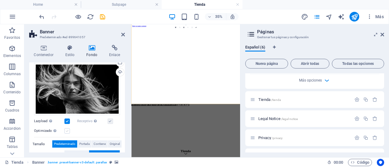
click at [0, 0] on input "Optimizado Las imágenes se comprimen para así mejorar la velocidad de las págin…" at bounding box center [0, 0] width 0 height 0
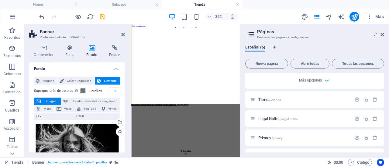
scroll to position [0, 0]
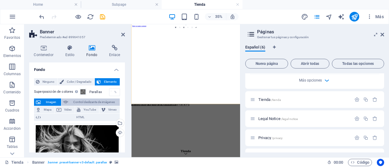
click at [77, 101] on span "Control deslizante de imágenes" at bounding box center [94, 102] width 48 height 7
select select "ms"
select select "s"
select select "progressive"
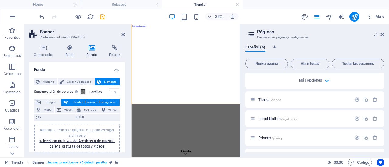
click at [100, 93] on label "Parallax" at bounding box center [99, 92] width 20 height 3
click at [94, 91] on label "Parallax" at bounding box center [99, 92] width 20 height 3
click at [54, 103] on span "Imagen" at bounding box center [51, 102] width 17 height 7
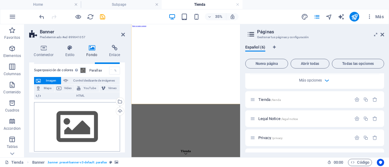
scroll to position [30, 0]
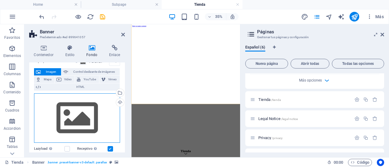
click at [74, 122] on div "Arrastra archivos aquí, haz clic para escoger archivos o selecciona archivos de…" at bounding box center [77, 119] width 86 height 50
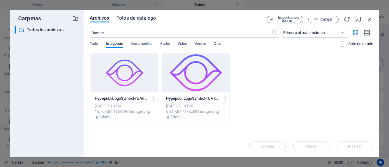
click at [142, 20] on span "Fotos de catálogo" at bounding box center [135, 18] width 39 height 7
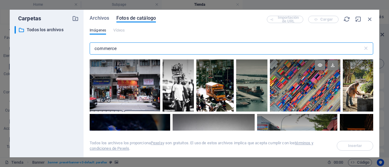
scroll to position [699, 0]
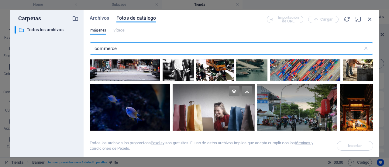
type input "commerce"
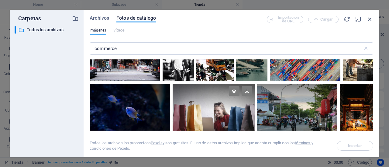
click at [223, 98] on div at bounding box center [214, 97] width 82 height 27
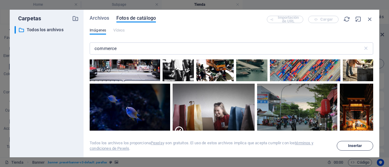
click at [360, 146] on span "Insertar" at bounding box center [355, 146] width 14 height 4
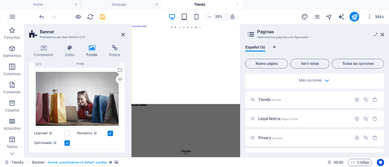
scroll to position [61, 0]
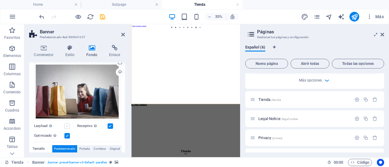
click at [69, 124] on label at bounding box center [66, 126] width 5 height 5
click at [0, 0] on input "Lazyload La carga de imágenes tras la carga de la página mejora la velocidad de…" at bounding box center [0, 0] width 0 height 0
click at [67, 135] on label at bounding box center [66, 135] width 5 height 5
click at [0, 0] on input "Optimizado Las imágenes se comprimen para así mejorar la velocidad de las págin…" at bounding box center [0, 0] width 0 height 0
click at [67, 134] on label at bounding box center [66, 135] width 5 height 5
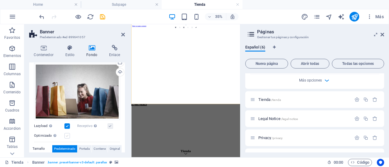
click at [0, 0] on input "Optimizado Las imágenes se comprimen para así mejorar la velocidad de las págin…" at bounding box center [0, 0] width 0 height 0
click at [111, 127] on label at bounding box center [110, 126] width 5 height 5
click at [0, 0] on input "Receptivo Automáticamente cargar tamaños optimizados de smartphone e imagen ret…" at bounding box center [0, 0] width 0 height 0
click at [110, 127] on label at bounding box center [110, 126] width 5 height 5
click at [0, 0] on input "Receptivo Automáticamente cargar tamaños optimizados de smartphone e imagen ret…" at bounding box center [0, 0] width 0 height 0
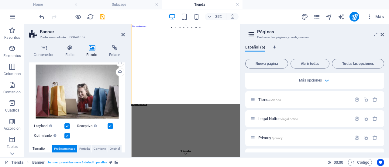
drag, startPoint x: 92, startPoint y: 90, endPoint x: 88, endPoint y: 85, distance: 6.1
click at [88, 85] on div "Arrastra archivos aquí, haz clic para escoger archivos o selecciona archivos de…" at bounding box center [77, 91] width 86 height 57
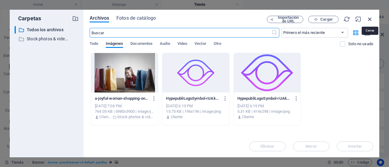
click at [371, 19] on icon "button" at bounding box center [369, 19] width 7 height 7
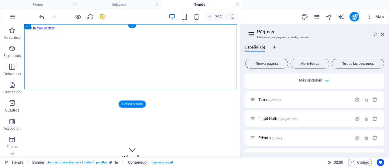
drag, startPoint x: 252, startPoint y: 163, endPoint x: 300, endPoint y: 56, distance: 117.3
drag, startPoint x: 279, startPoint y: 98, endPoint x: 282, endPoint y: 60, distance: 37.8
drag, startPoint x: 279, startPoint y: 130, endPoint x: 281, endPoint y: 88, distance: 42.3
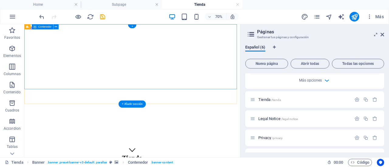
click at [281, 88] on div "Tienda" at bounding box center [178, 143] width 303 height 222
drag, startPoint x: 276, startPoint y: 106, endPoint x: 283, endPoint y: 76, distance: 30.9
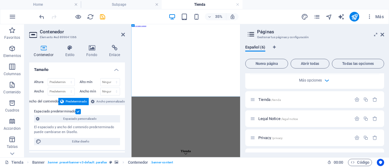
click at [204, 32] on figure at bounding box center [287, 32] width 306 height 0
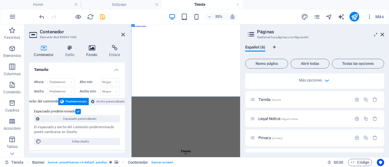
click at [93, 47] on icon at bounding box center [92, 48] width 20 height 6
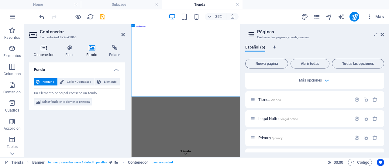
click at [47, 49] on icon at bounding box center [43, 48] width 29 height 6
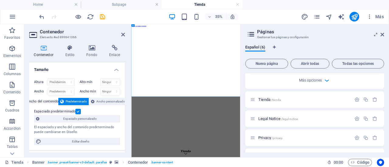
click at [161, 32] on figure at bounding box center [287, 32] width 306 height 0
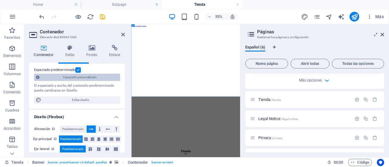
scroll to position [0, 0]
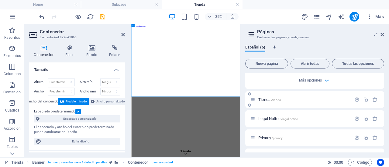
click at [300, 97] on div "Tienda /tienda" at bounding box center [300, 99] width 101 height 7
click at [299, 97] on div "Tienda /tienda" at bounding box center [300, 99] width 101 height 7
click at [269, 101] on span "Tienda /tienda" at bounding box center [269, 100] width 22 height 5
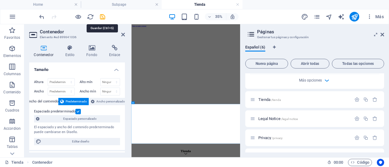
click at [103, 12] on div at bounding box center [72, 17] width 68 height 10
click at [104, 16] on icon "save" at bounding box center [102, 16] width 7 height 7
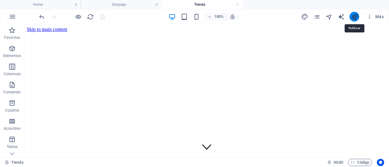
click at [355, 18] on icon "publish" at bounding box center [354, 16] width 7 height 7
